Goal: Transaction & Acquisition: Purchase product/service

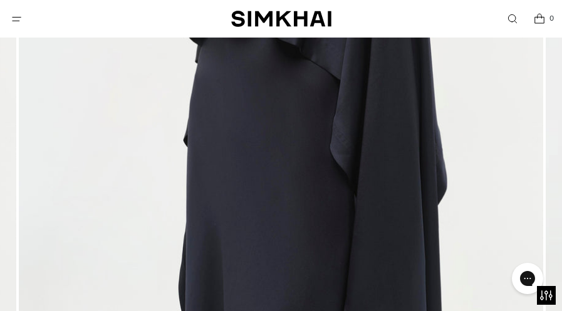
scroll to position [503, 0]
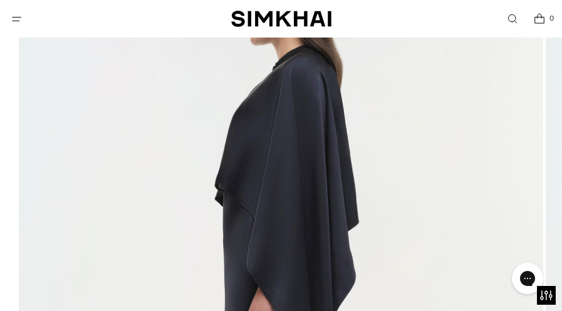
scroll to position [205, 0]
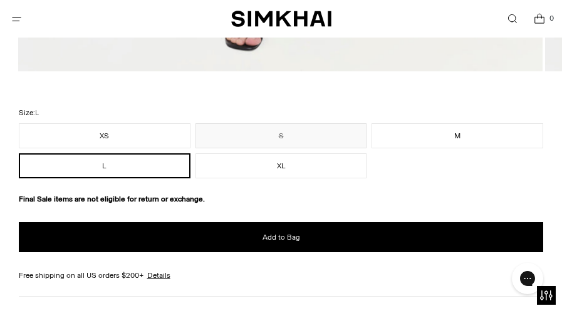
scroll to position [847, 0]
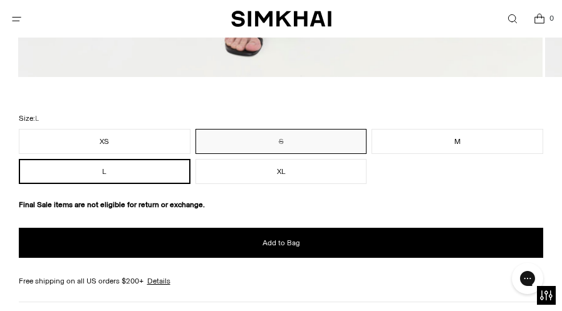
click at [304, 138] on button "S" at bounding box center [281, 141] width 172 height 25
